Goal: Information Seeking & Learning: Learn about a topic

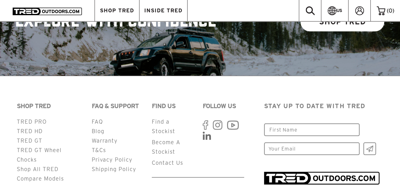
scroll to position [1517, 0]
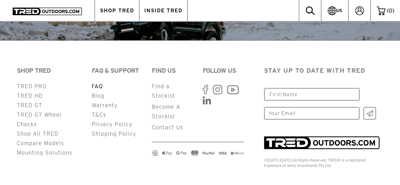
click at [99, 83] on link "FAQ" at bounding box center [97, 86] width 11 height 6
click at [101, 83] on link "FAQ" at bounding box center [97, 86] width 11 height 6
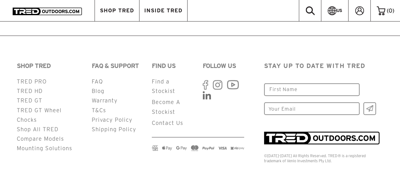
scroll to position [1696, 0]
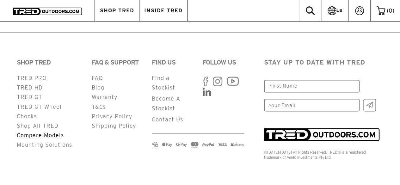
click at [42, 132] on link "Compare Models" at bounding box center [40, 135] width 47 height 6
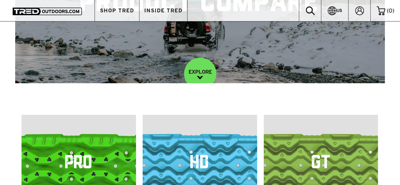
scroll to position [64, 0]
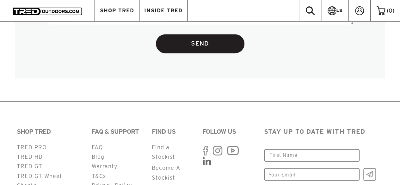
scroll to position [1696, 0]
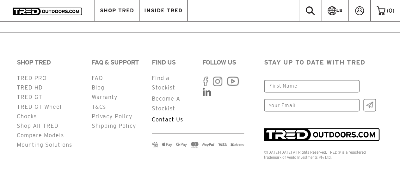
click at [161, 117] on link "Contact Us" at bounding box center [167, 119] width 31 height 6
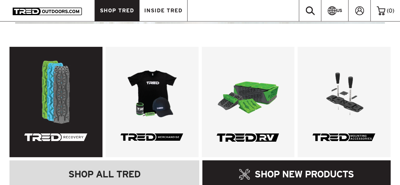
click at [55, 87] on link at bounding box center [55, 102] width 93 height 110
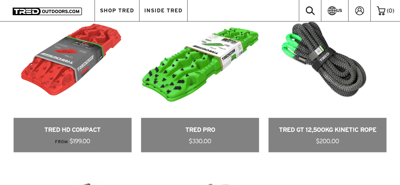
scroll to position [446, 0]
